Goal: Navigation & Orientation: Find specific page/section

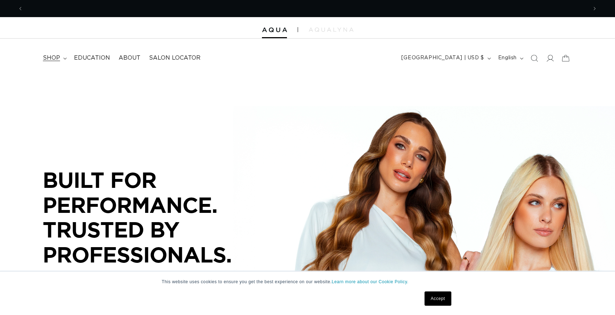
scroll to position [0, 565]
click at [64, 58] on icon at bounding box center [64, 59] width 3 height 2
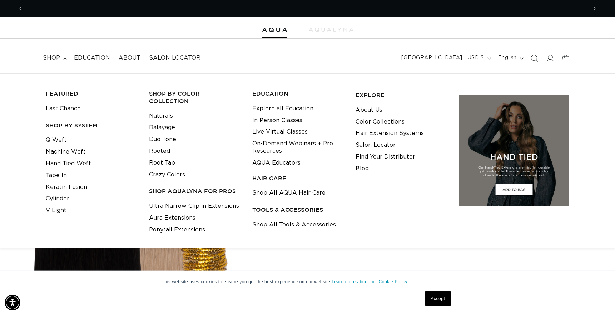
scroll to position [0, 0]
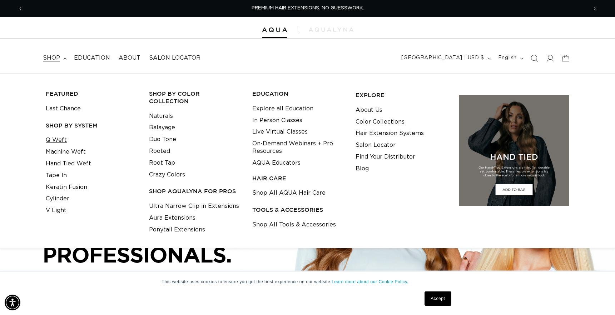
click at [58, 141] on link "Q Weft" at bounding box center [56, 140] width 21 height 12
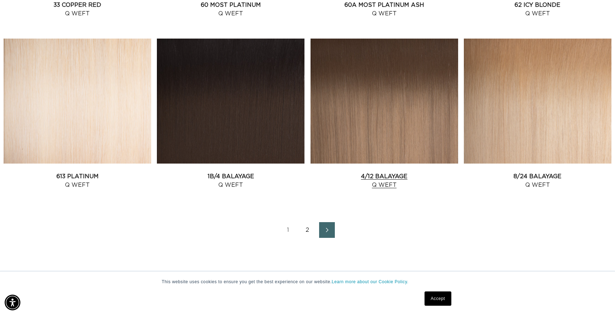
scroll to position [0, 565]
click at [330, 228] on icon "Next page" at bounding box center [327, 230] width 9 height 5
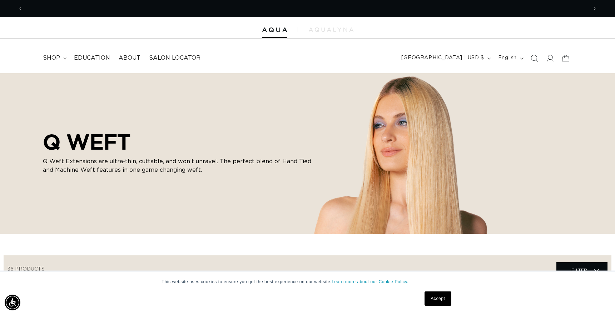
scroll to position [0, 1129]
click at [52, 57] on span "shop" at bounding box center [51, 58] width 17 height 8
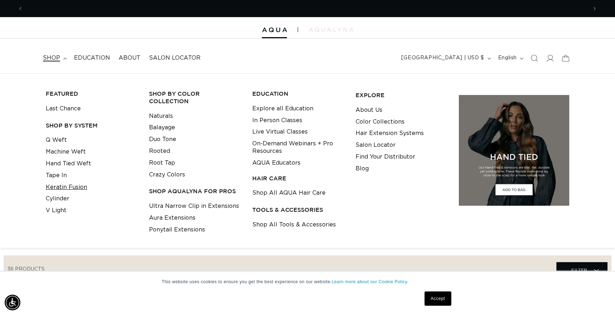
scroll to position [0, 0]
click at [64, 189] on link "Keratin Fusion" at bounding box center [66, 188] width 41 height 12
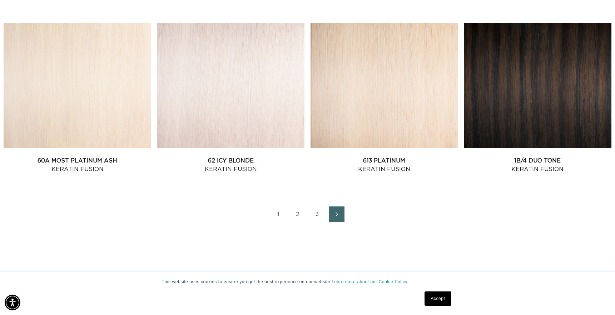
scroll to position [0, 1129]
click at [296, 214] on link "2" at bounding box center [298, 215] width 16 height 16
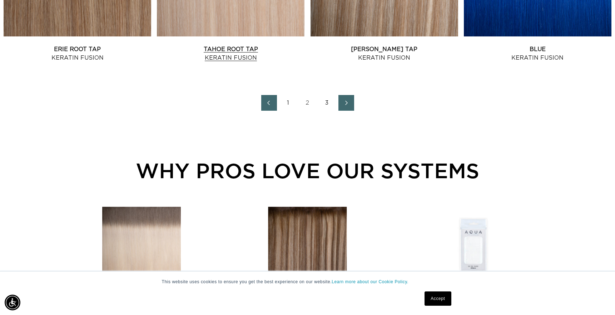
scroll to position [1073, 0]
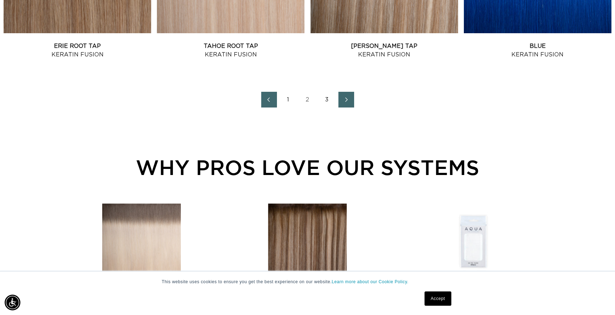
click at [325, 96] on link "3" at bounding box center [327, 100] width 16 height 16
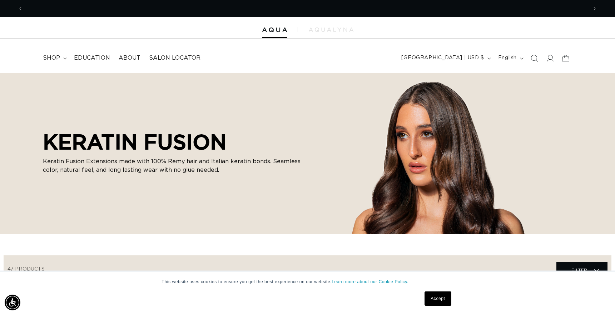
scroll to position [0, 565]
click at [103, 56] on span "Education" at bounding box center [92, 58] width 36 height 8
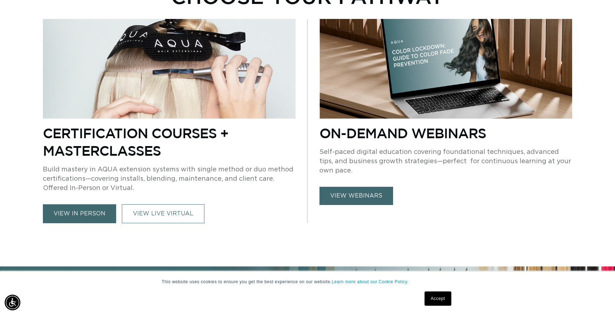
drag, startPoint x: 75, startPoint y: 216, endPoint x: 229, endPoint y: 174, distance: 159.3
click at [75, 216] on link "view in person" at bounding box center [79, 214] width 73 height 19
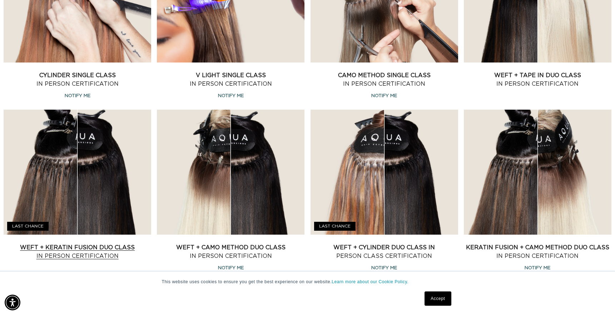
scroll to position [0, 565]
click at [72, 244] on link "Weft + Keratin Fusion Duo Class In Person Certification" at bounding box center [78, 252] width 148 height 17
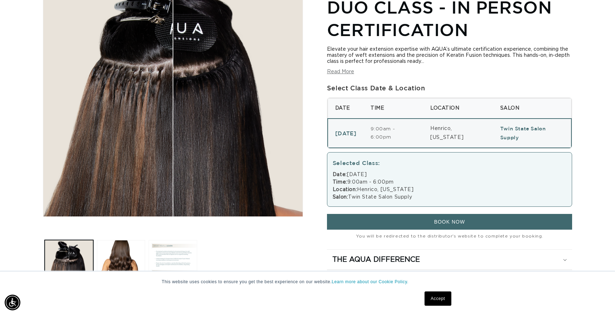
click at [163, 250] on button "Load image 3 in gallery view" at bounding box center [173, 264] width 49 height 49
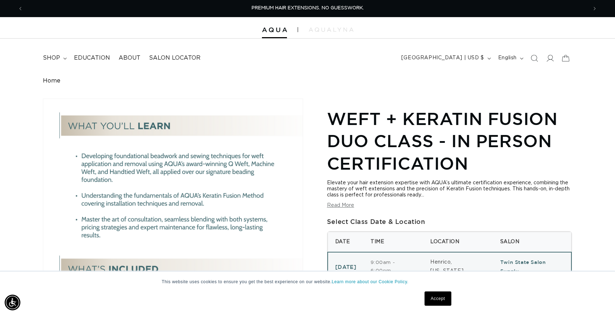
drag, startPoint x: 167, startPoint y: 56, endPoint x: 226, endPoint y: 59, distance: 59.1
click at [167, 57] on span "Salon Locator" at bounding box center [174, 58] width 51 height 8
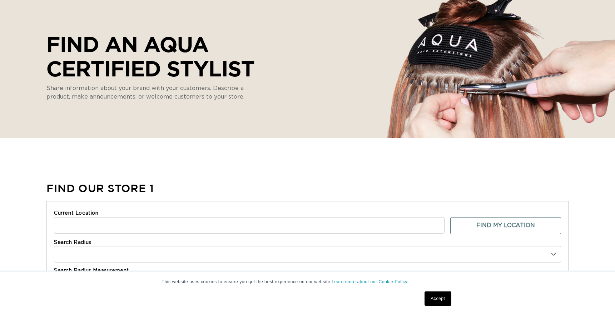
scroll to position [85, 0]
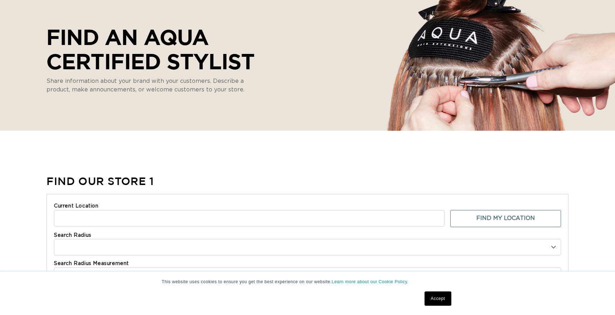
select select "m"
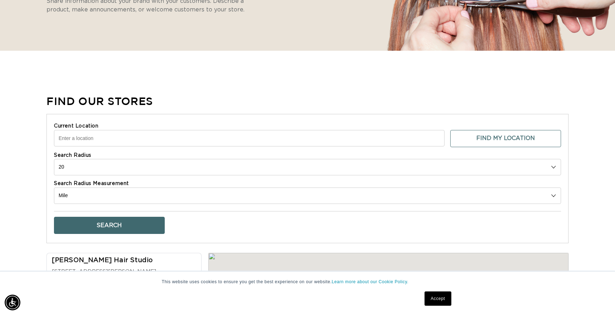
scroll to position [0, 565]
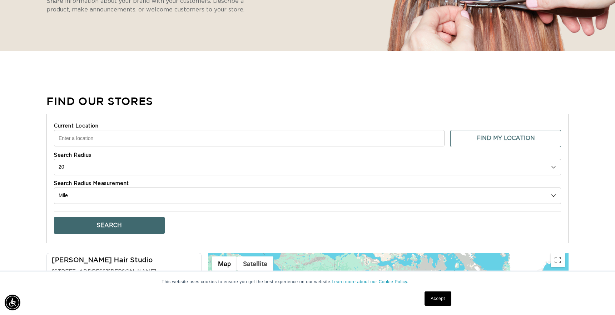
click at [295, 143] on input "Current Location" at bounding box center [249, 138] width 391 height 16
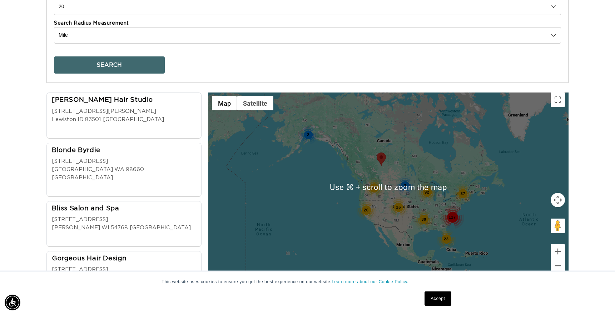
scroll to position [340, 0]
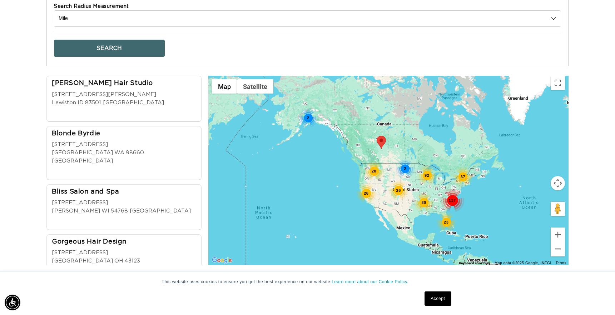
click at [458, 191] on div "20 92 117 26 23 26 30 37 2 2" at bounding box center [388, 171] width 360 height 190
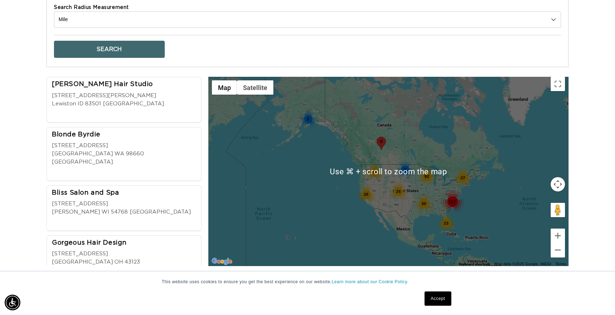
scroll to position [0, 0]
click at [459, 191] on div "117" at bounding box center [453, 202] width 24 height 24
click at [459, 191] on div "20 92 117 26 23 26 30 37 2 2" at bounding box center [388, 172] width 360 height 190
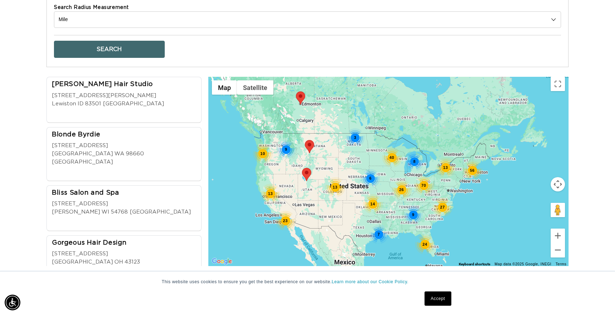
click at [458, 191] on div "9 10 40 70 26 27 24 56 13 14 13 13 23 7 9 6 3 8" at bounding box center [388, 172] width 360 height 190
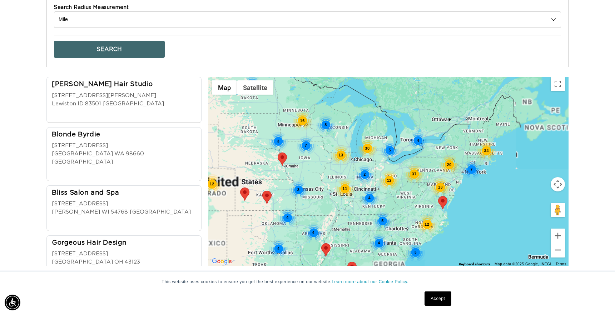
click at [471, 185] on div "8 12 11 12 37 34 12 30 4 3 20 4 16 4 3 3 13 7 5 5 4 5 13 4 3 2 7 3 4" at bounding box center [388, 172] width 360 height 190
click at [470, 185] on div "8 12 11 12 37 34 12 30 4 3 20 4 16 4 3 3 13 7 5 5 4 5 13 4 3 2 7 3 4" at bounding box center [388, 172] width 360 height 190
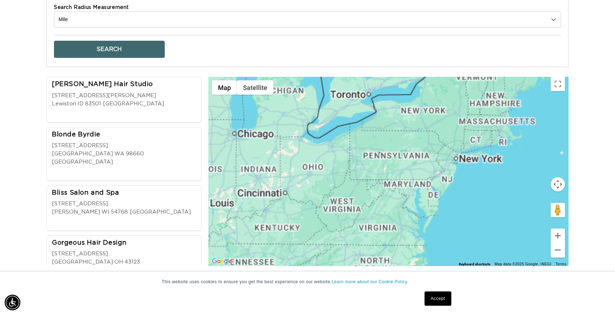
scroll to position [0, 565]
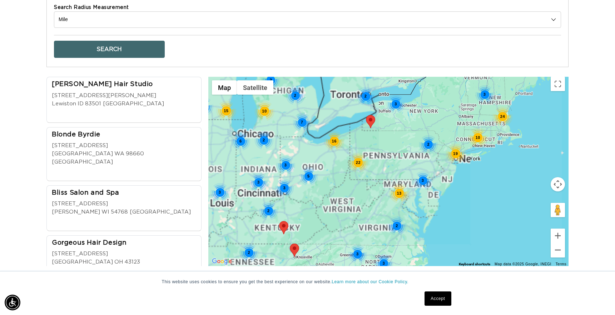
click at [461, 172] on div "5 3 3 22 24 3 3 10 15 13 3 10 3 16 2 7 2 2 3 3 6 3 2 3 19 2 3 3 2 2 2" at bounding box center [388, 172] width 360 height 190
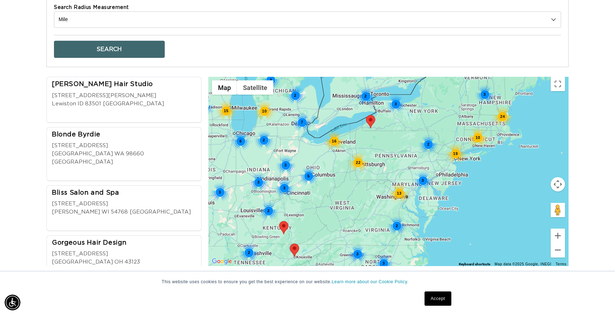
click at [476, 156] on div "5 3 3 22 24 3 3 10 15 13 3 10 3 16 2 7 2 2 3 3 6 3 2 3 19 2 3 3 2 2 2" at bounding box center [388, 172] width 360 height 190
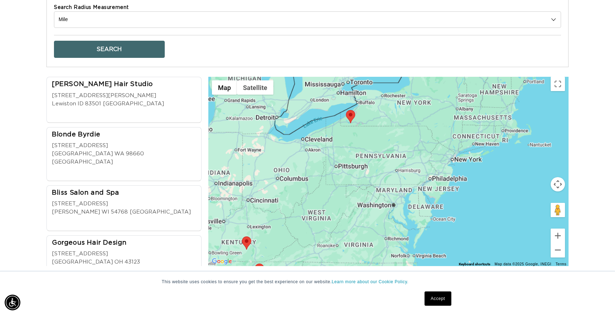
scroll to position [0, 1129]
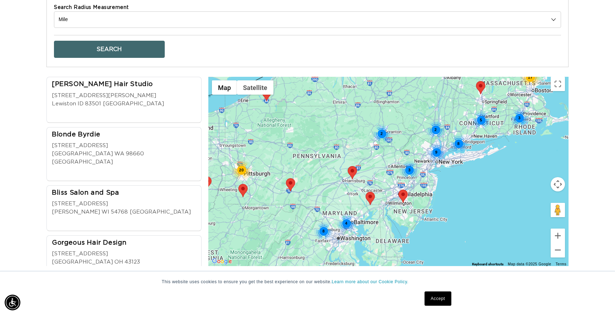
click at [484, 141] on div "20 17 8 5 11 2 8 3 4 9 3 2" at bounding box center [388, 172] width 360 height 190
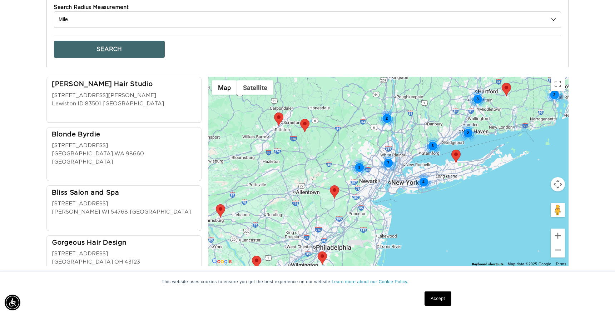
scroll to position [0, 0]
click at [488, 130] on div "3 3 2 2 7 4 3 2" at bounding box center [388, 172] width 360 height 190
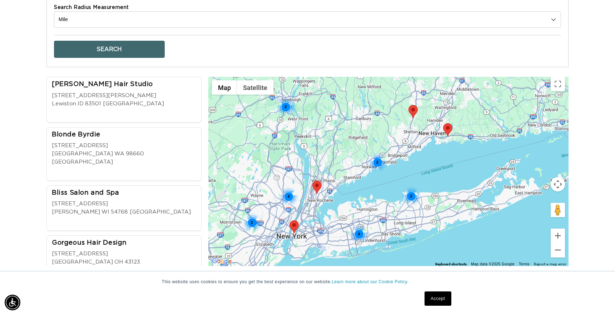
scroll to position [0, 565]
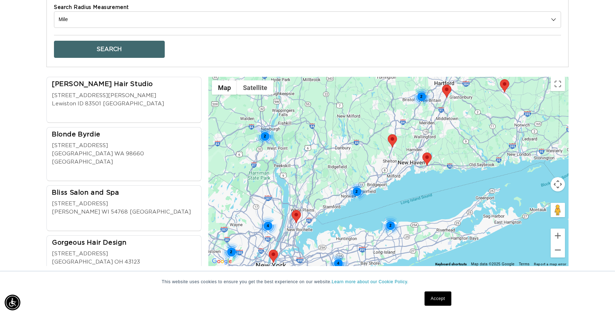
drag, startPoint x: 480, startPoint y: 137, endPoint x: 424, endPoint y: 184, distance: 73.3
click at [449, 182] on div "2 2 4 2 4 2 2 2" at bounding box center [388, 172] width 360 height 190
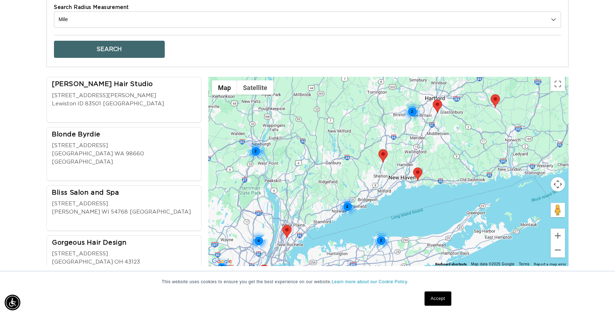
click at [413, 168] on area at bounding box center [413, 168] width 0 height 0
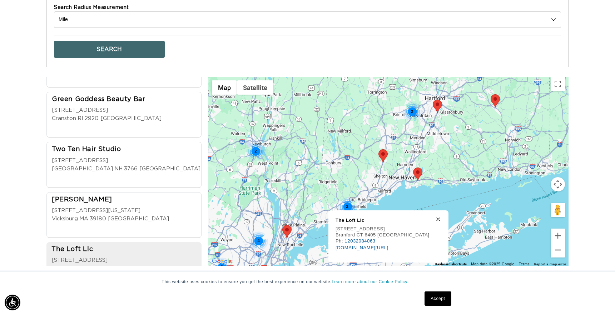
scroll to position [0, 1129]
click at [379, 149] on area at bounding box center [379, 149] width 0 height 0
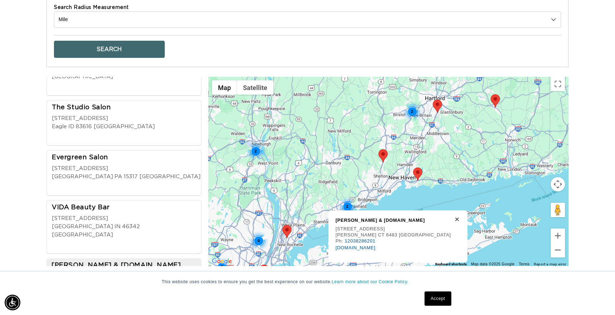
scroll to position [0, 0]
drag, startPoint x: 349, startPoint y: 203, endPoint x: 346, endPoint y: 201, distance: 3.8
click at [349, 203] on div "2" at bounding box center [347, 207] width 19 height 19
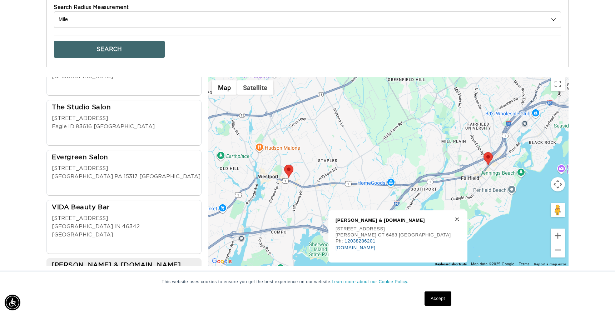
click at [292, 174] on img at bounding box center [288, 171] width 9 height 13
click at [284, 165] on area at bounding box center [284, 165] width 0 height 0
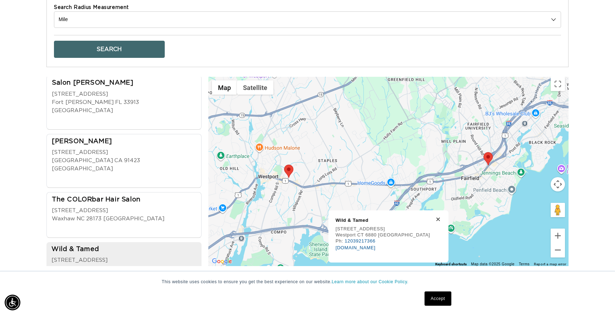
click at [493, 164] on div "To navigate, press the arrow keys." at bounding box center [388, 172] width 360 height 190
drag, startPoint x: 488, startPoint y: 160, endPoint x: 513, endPoint y: 205, distance: 51.5
click at [484, 152] on area at bounding box center [484, 152] width 0 height 0
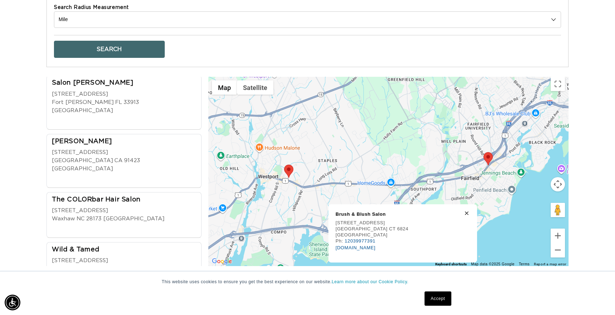
scroll to position [9424, 0]
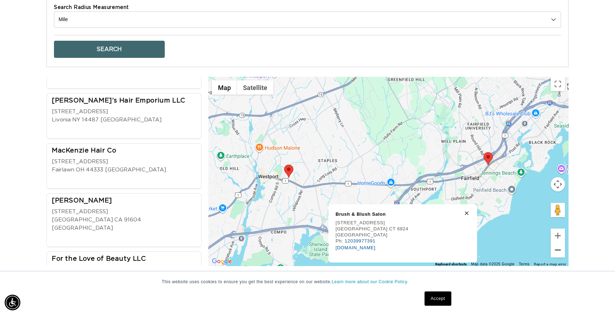
click at [559, 250] on button "Zoom out" at bounding box center [558, 250] width 14 height 14
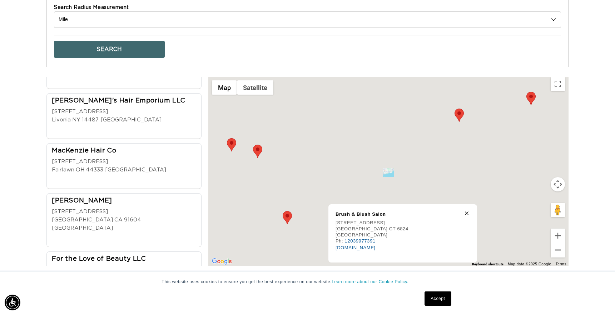
scroll to position [0, 0]
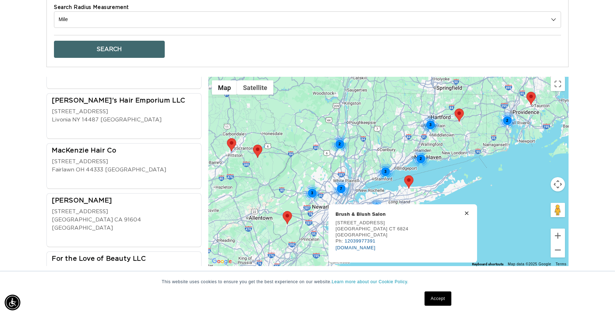
click at [441, 162] on div "8 3 3 2 2 7 4 3 2 2" at bounding box center [388, 172] width 360 height 190
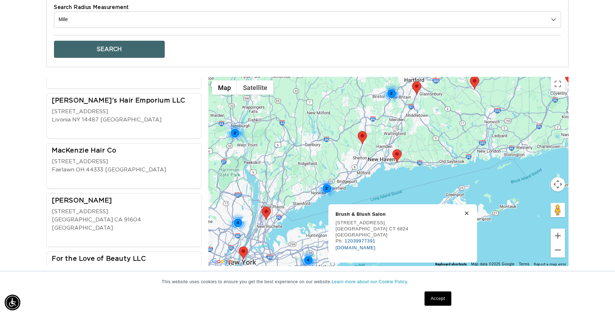
drag, startPoint x: 438, startPoint y: 145, endPoint x: 416, endPoint y: 155, distance: 24.0
click at [430, 160] on div "2 2 4 4 2 2" at bounding box center [388, 172] width 360 height 190
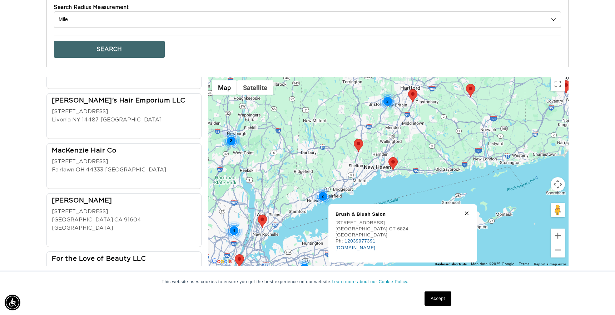
click at [414, 135] on div "2 2 4 4 2 2" at bounding box center [388, 172] width 360 height 190
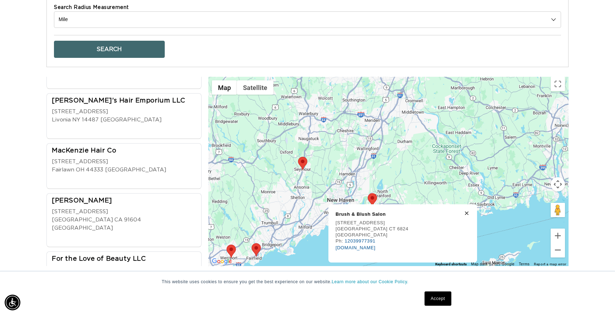
scroll to position [0, 1129]
click at [296, 167] on div "2" at bounding box center [388, 172] width 360 height 190
click at [298, 157] on area at bounding box center [298, 157] width 0 height 0
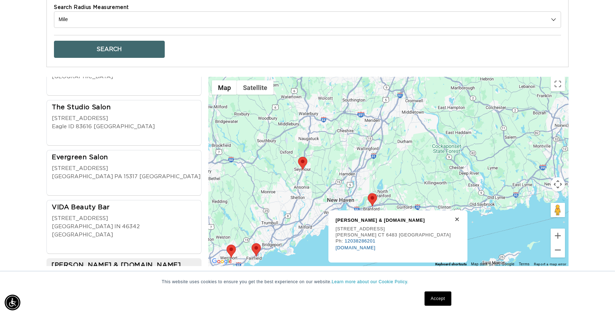
scroll to position [0, 0]
click at [368, 193] on area at bounding box center [368, 193] width 0 height 0
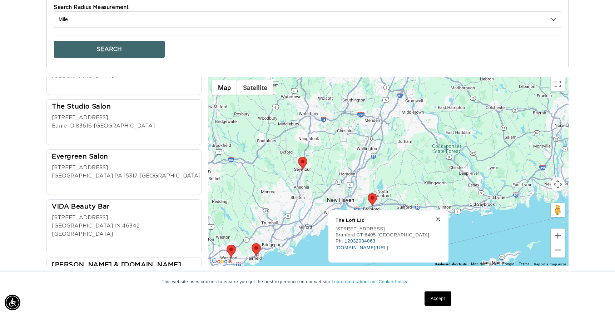
scroll to position [2707, 0]
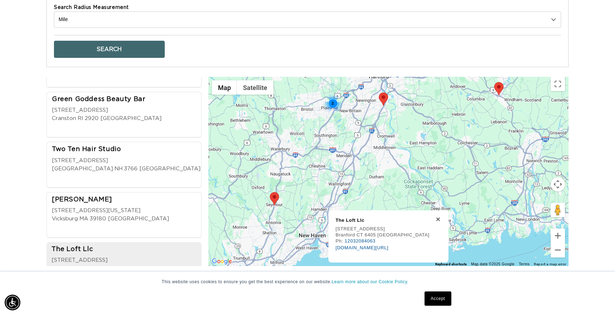
drag, startPoint x: 397, startPoint y: 157, endPoint x: 369, endPoint y: 178, distance: 34.8
click at [365, 201] on div "2" at bounding box center [388, 172] width 360 height 190
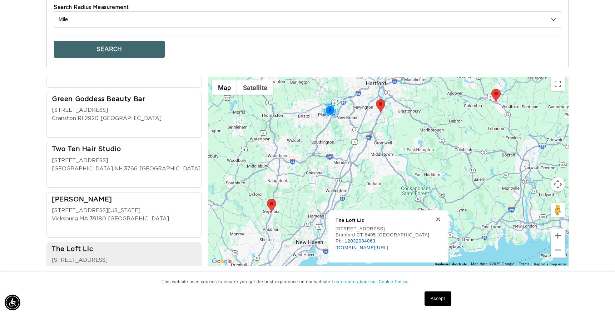
scroll to position [0, 565]
click at [383, 109] on img at bounding box center [380, 105] width 9 height 13
click at [376, 99] on area at bounding box center [376, 99] width 0 height 0
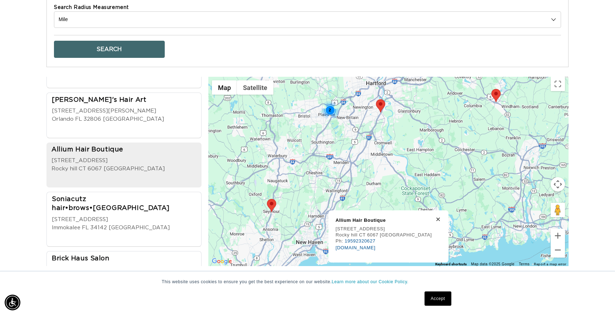
scroll to position [0, 1129]
click at [330, 111] on div "2" at bounding box center [330, 110] width 19 height 19
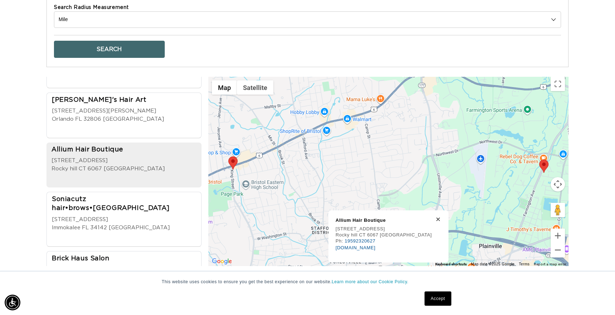
scroll to position [0, 0]
click at [228, 157] on area at bounding box center [228, 157] width 0 height 0
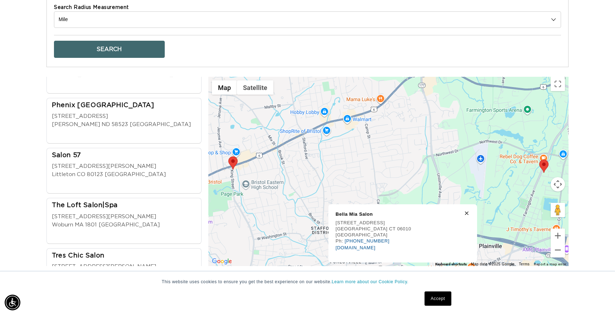
click at [540, 160] on area at bounding box center [540, 160] width 0 height 0
